Goal: Task Accomplishment & Management: Use online tool/utility

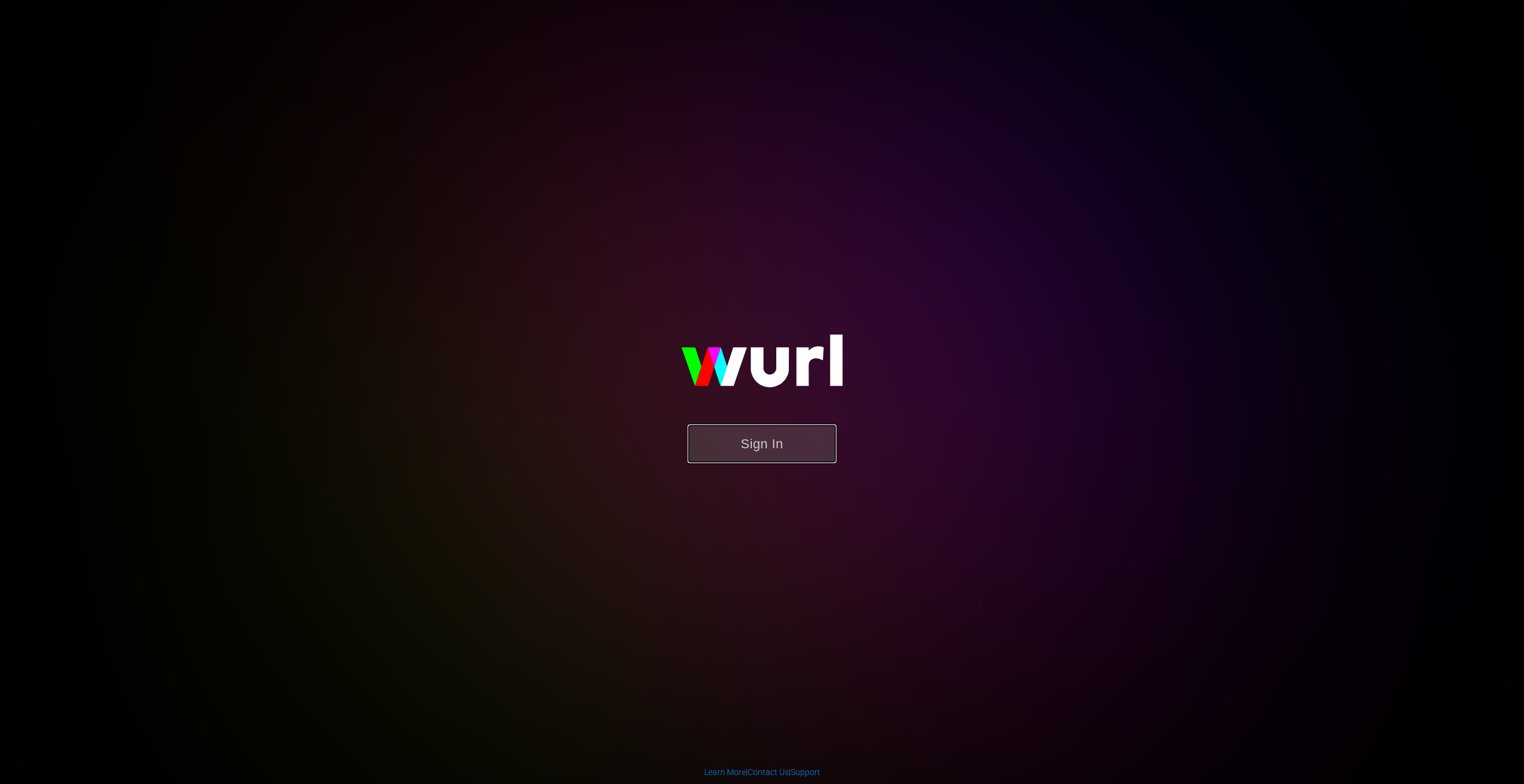
click at [759, 430] on button "Sign In" at bounding box center [762, 443] width 149 height 39
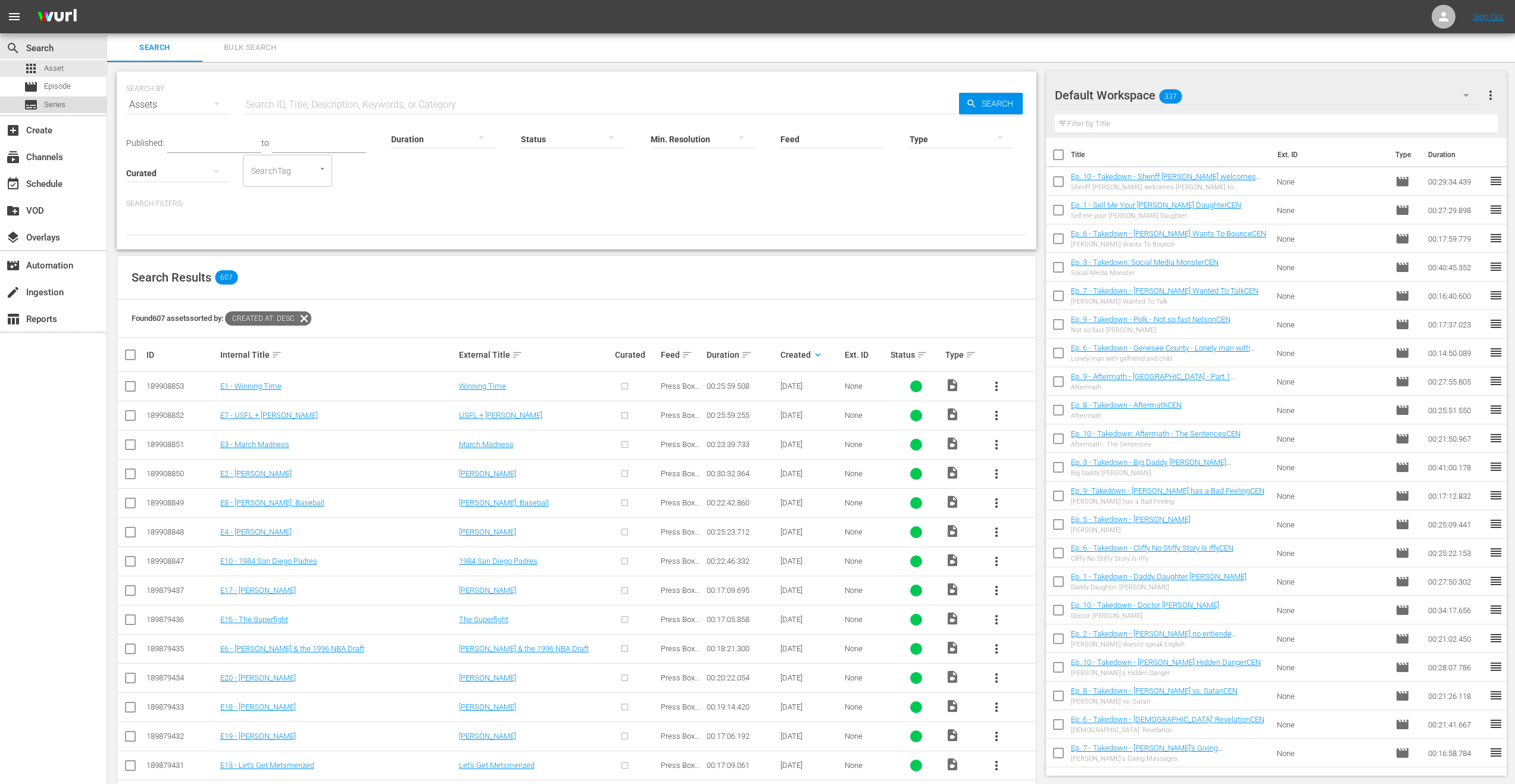
click at [67, 105] on div "subtitles Series" at bounding box center [53, 105] width 106 height 16
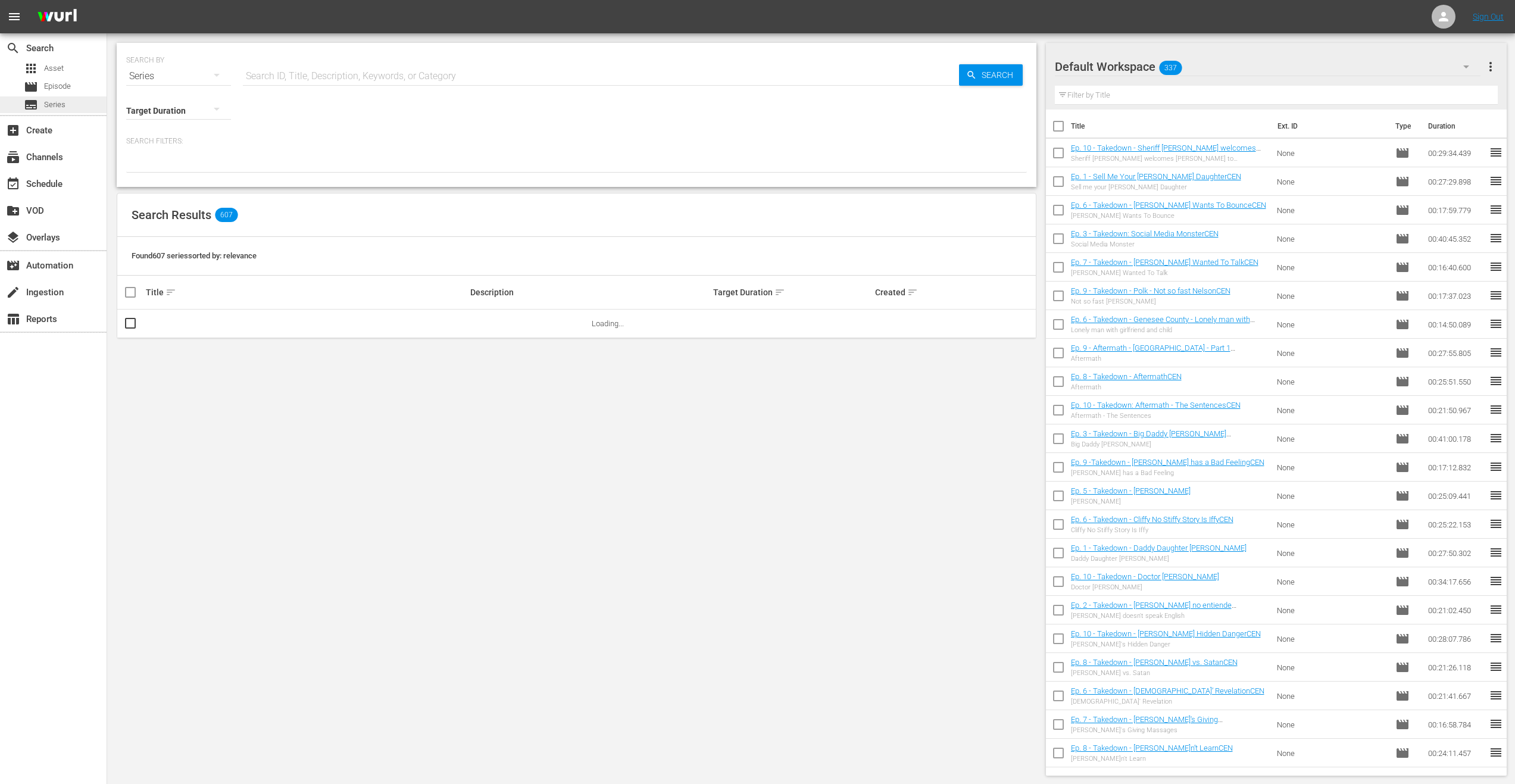
click at [64, 106] on span "Series" at bounding box center [54, 105] width 22 height 12
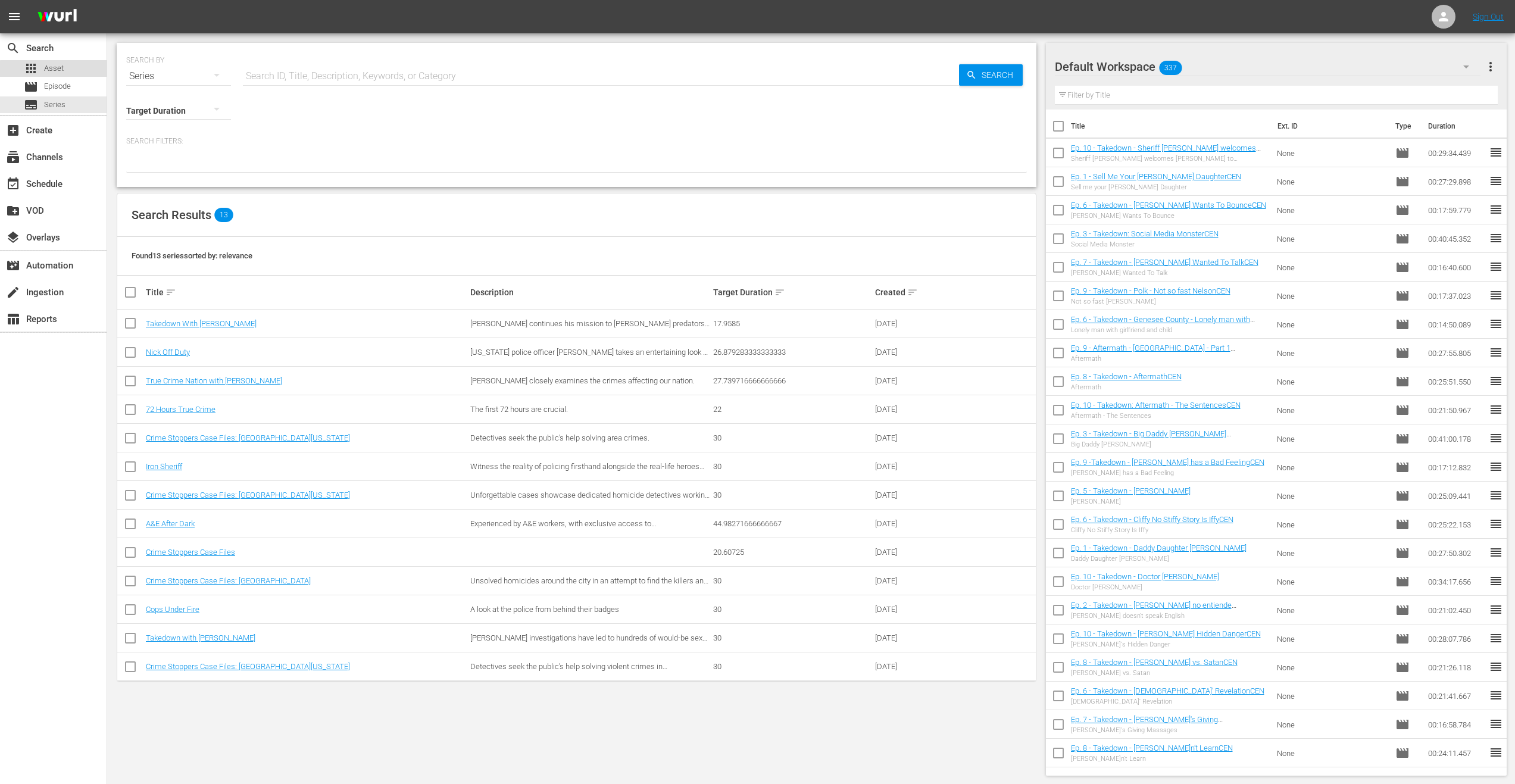
click at [62, 70] on span "Asset" at bounding box center [54, 68] width 20 height 12
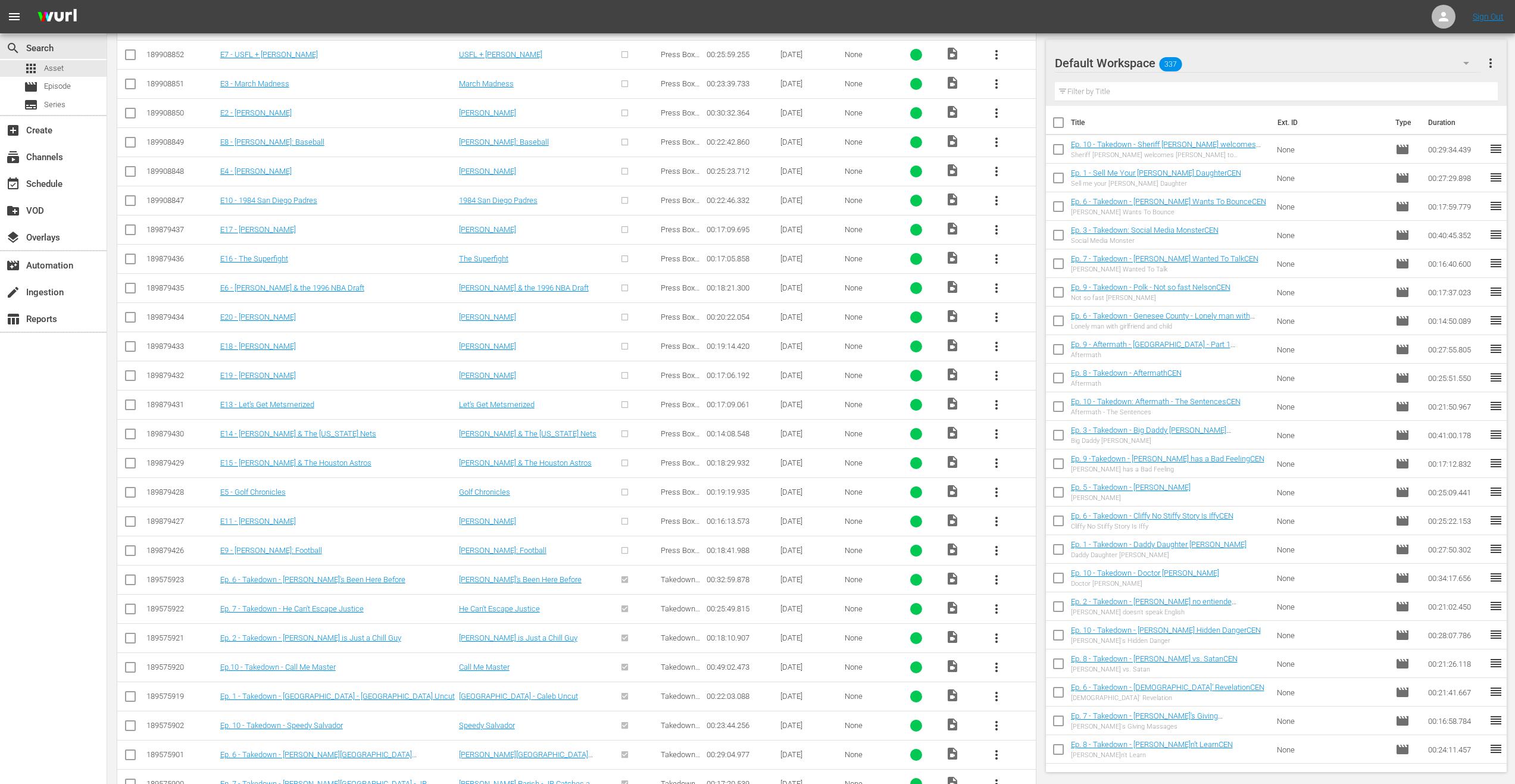
scroll to position [222, 0]
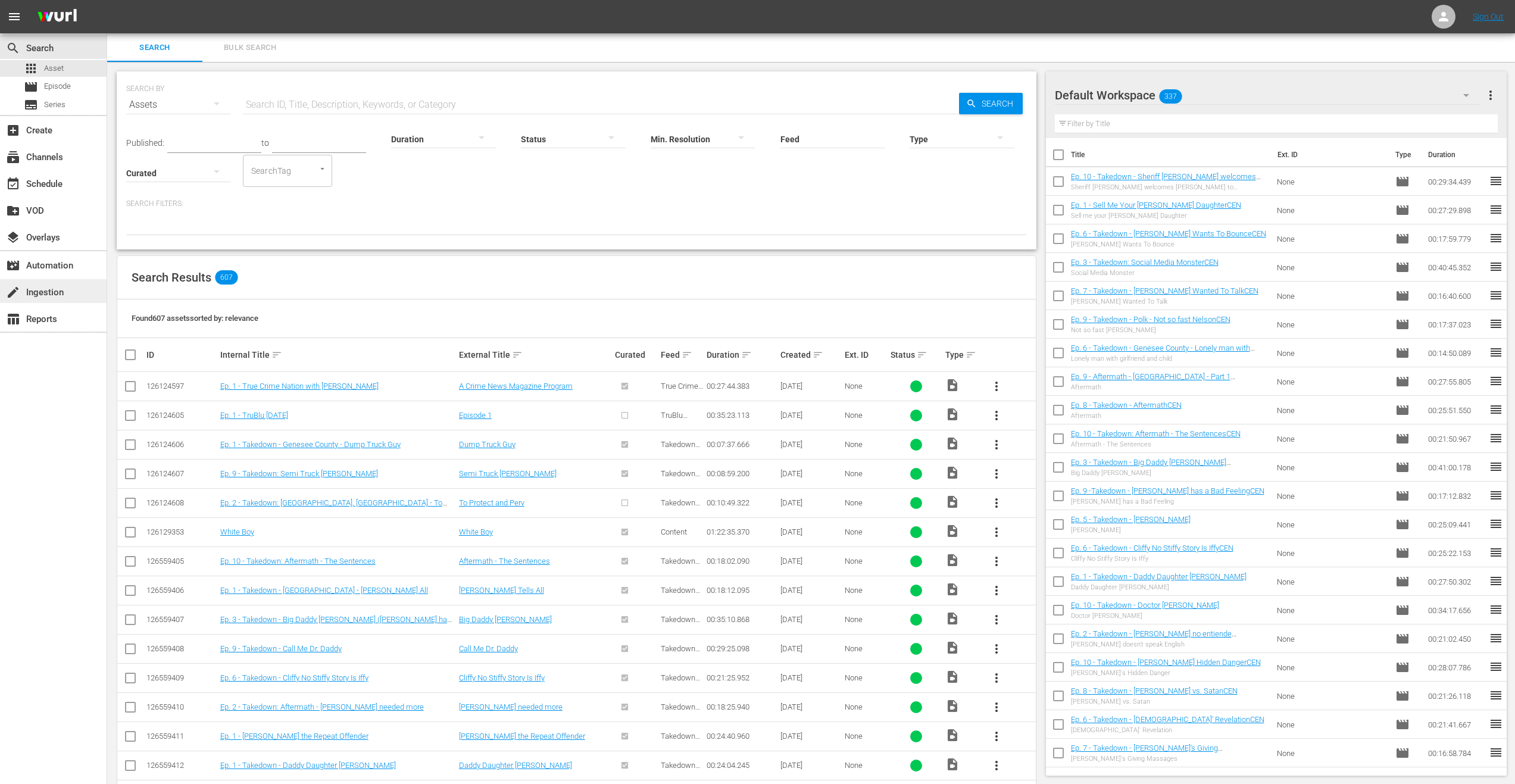
click at [61, 292] on div "create Ingestion" at bounding box center [33, 290] width 67 height 10
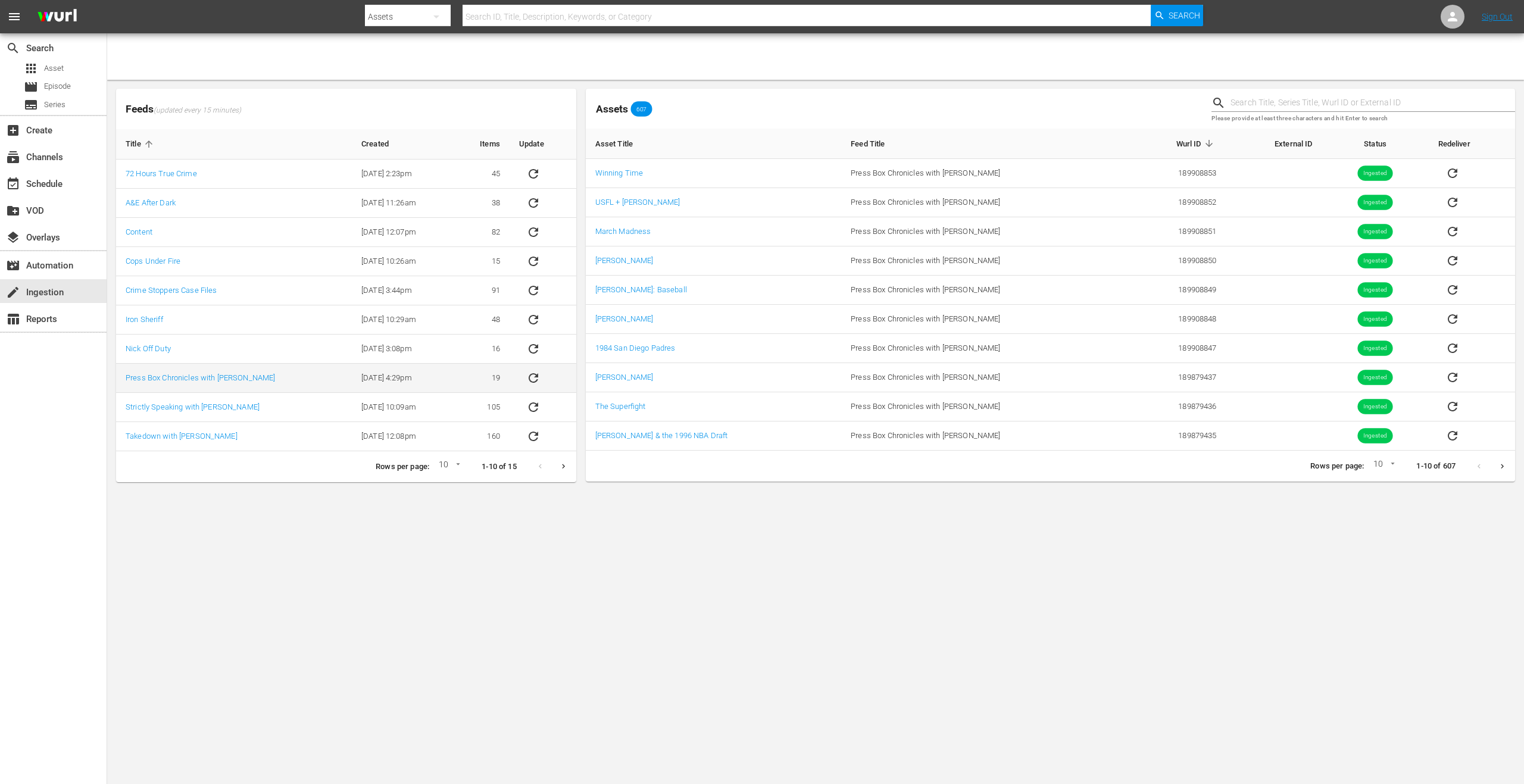
click at [534, 379] on icon "sticky table" at bounding box center [534, 378] width 15 height 15
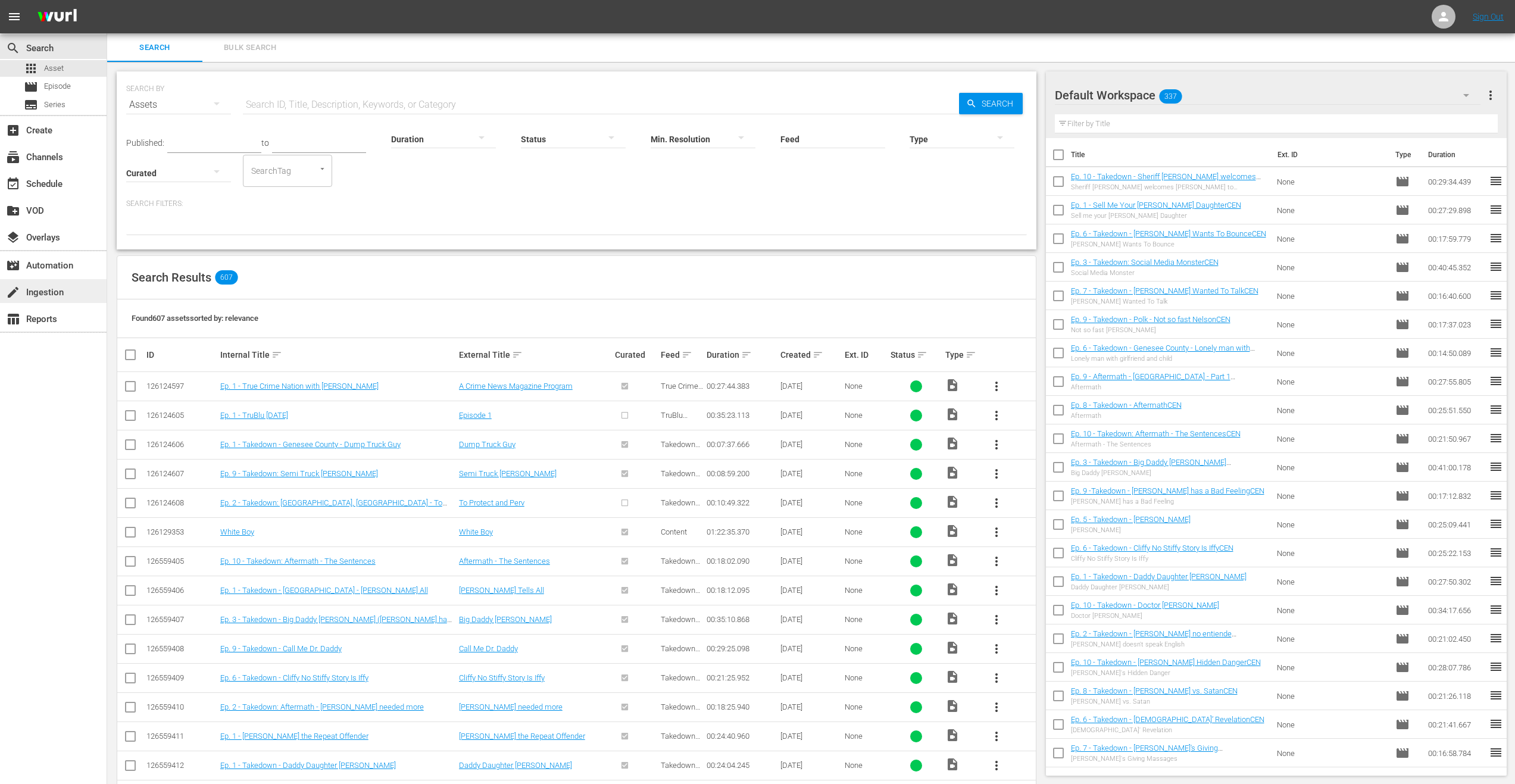
click at [58, 293] on div "create Ingestion" at bounding box center [33, 290] width 67 height 10
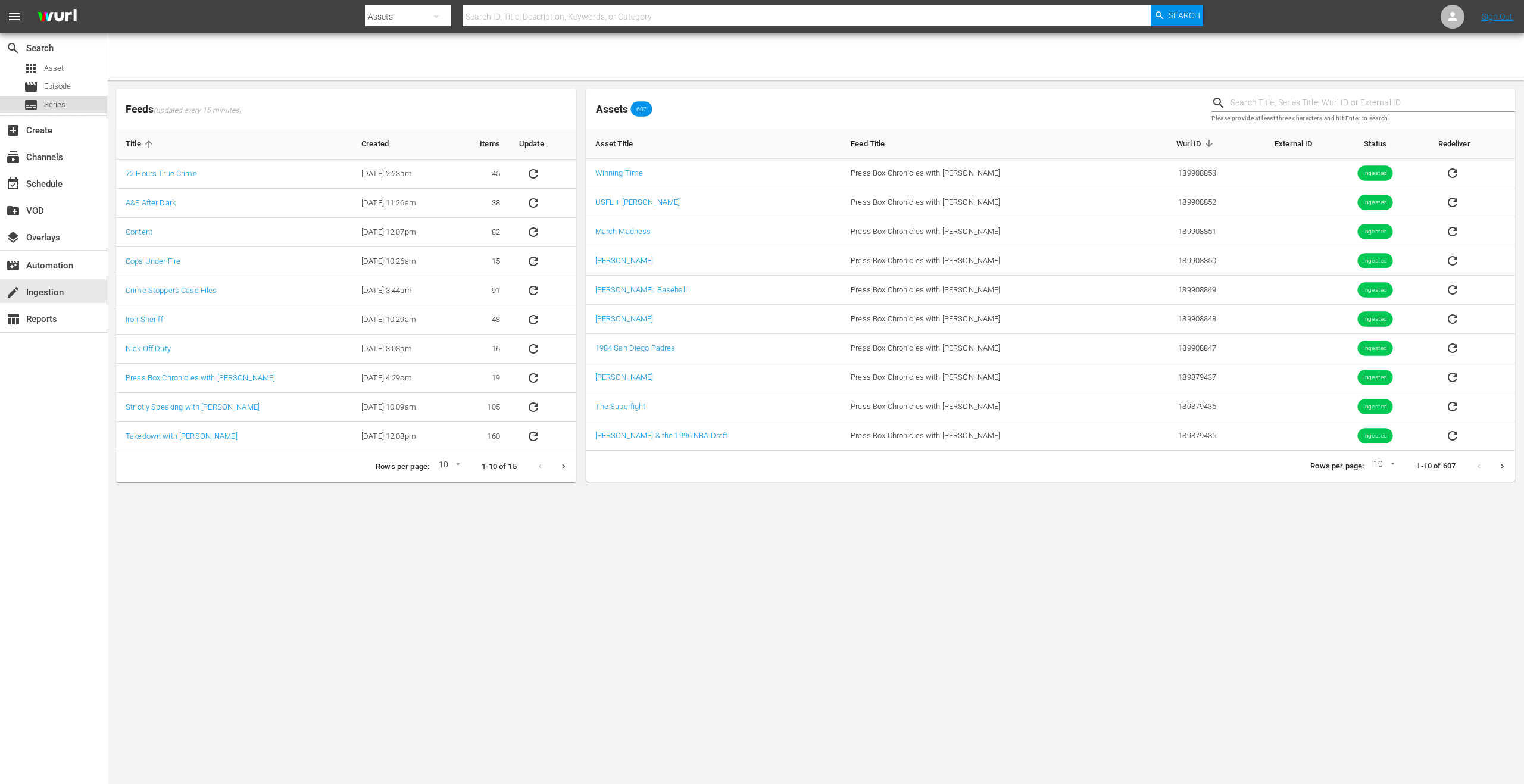
click at [47, 105] on span "Series" at bounding box center [54, 105] width 22 height 12
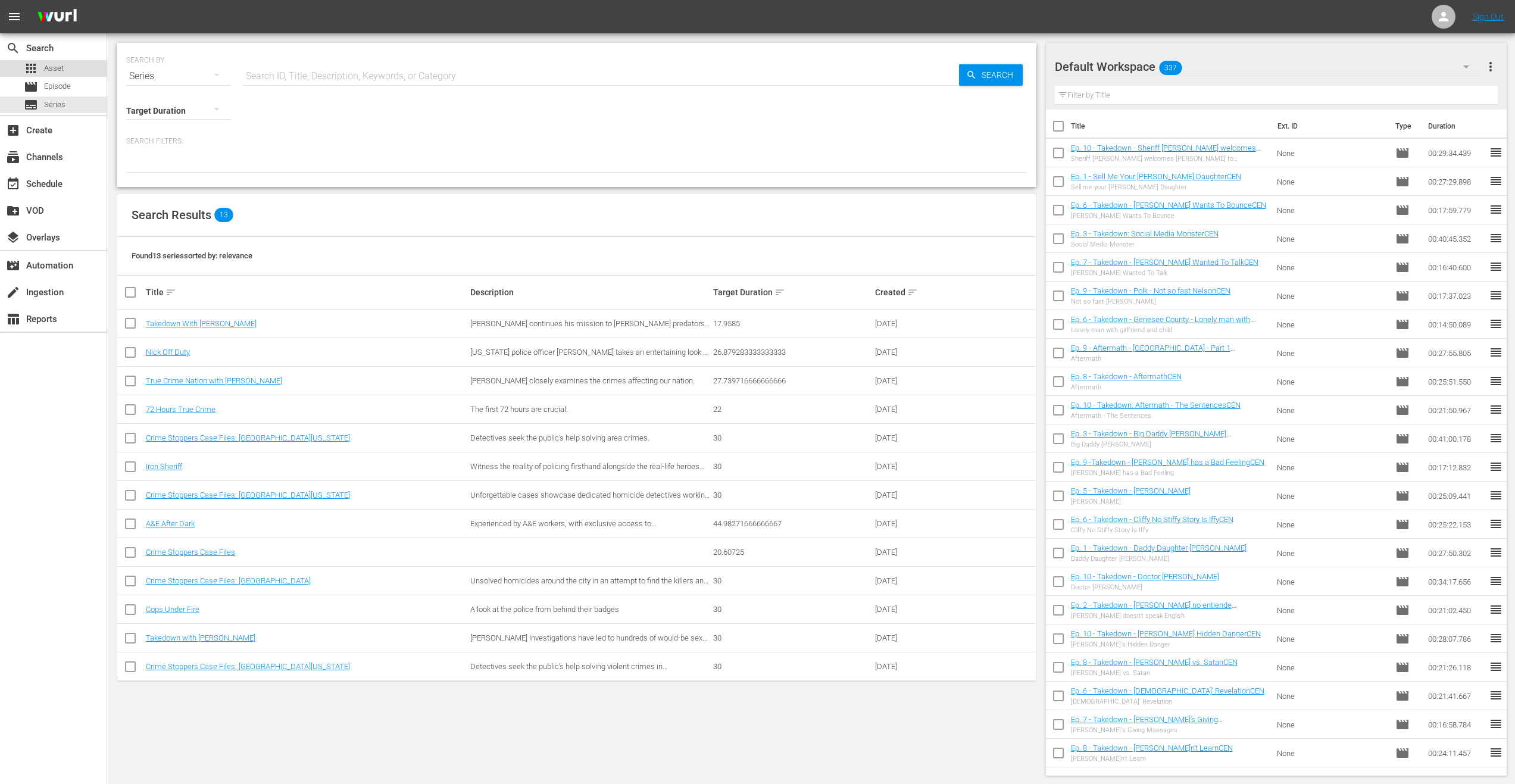
click at [56, 66] on span "Asset" at bounding box center [54, 68] width 20 height 12
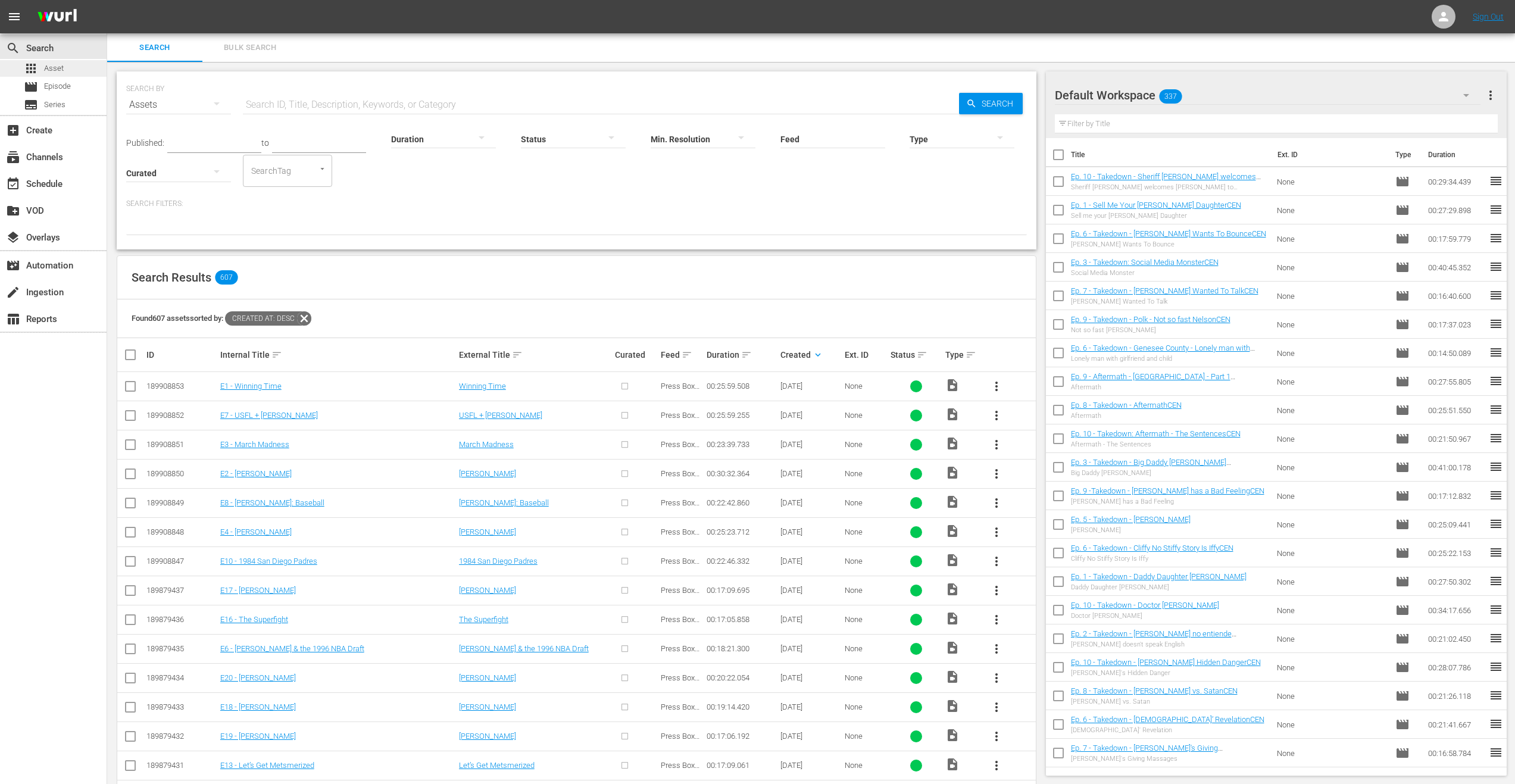
click at [60, 64] on span "Asset" at bounding box center [54, 68] width 20 height 12
click at [58, 292] on div "create Ingestion" at bounding box center [33, 290] width 67 height 10
